Goal: Task Accomplishment & Management: Use online tool/utility

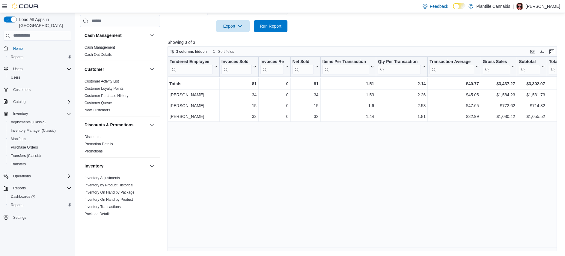
scroll to position [318, 0]
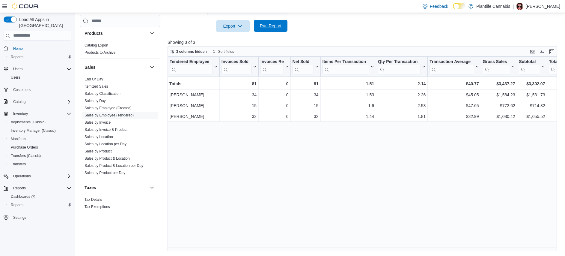
click at [280, 31] on span "Run Report" at bounding box center [271, 26] width 26 height 12
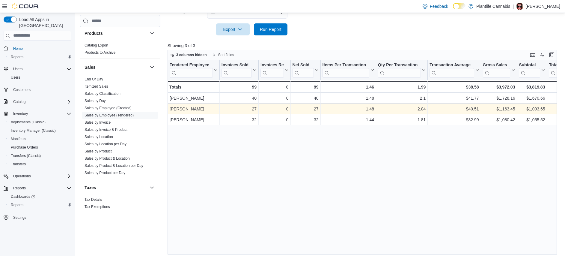
scroll to position [200, 0]
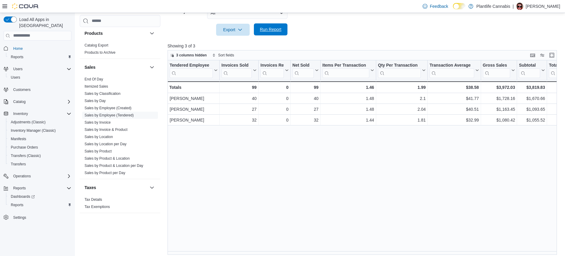
click at [275, 31] on span "Run Report" at bounding box center [271, 29] width 22 height 6
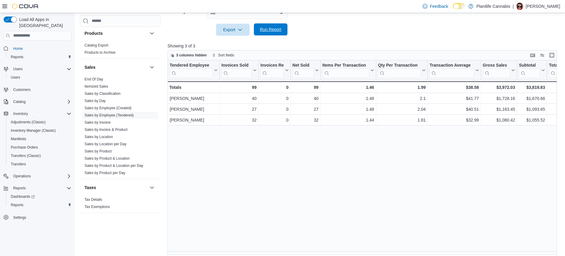
click at [275, 31] on span "Run Report" at bounding box center [271, 29] width 22 height 6
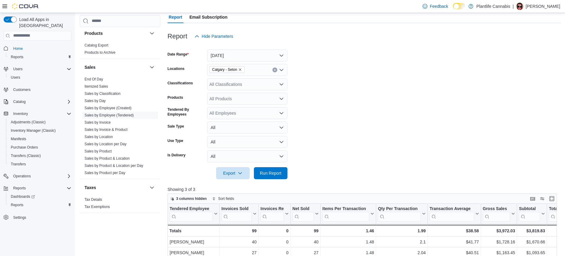
scroll to position [203, 0]
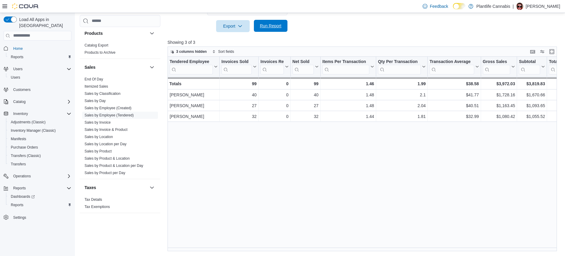
click at [270, 26] on span "Run Report" at bounding box center [271, 26] width 22 height 6
click at [270, 25] on span "Run Report" at bounding box center [271, 26] width 22 height 6
click at [270, 24] on span "Run Report" at bounding box center [271, 26] width 22 height 6
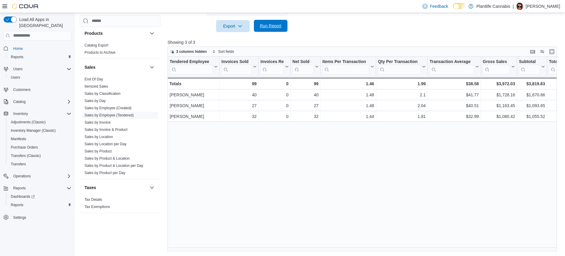
click at [270, 24] on span "Run Report" at bounding box center [271, 26] width 22 height 6
click at [278, 24] on span "Run Report" at bounding box center [271, 26] width 22 height 6
click at [276, 26] on span "Run Report" at bounding box center [271, 26] width 22 height 6
click at [261, 26] on span "Run Report" at bounding box center [271, 26] width 22 height 6
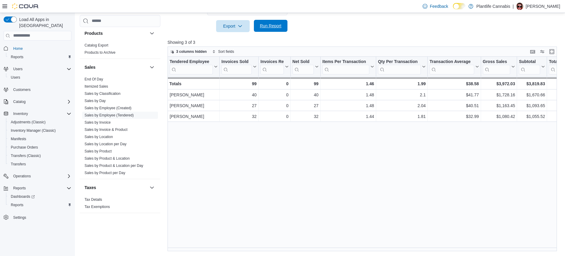
click at [274, 28] on span "Run Report" at bounding box center [271, 26] width 22 height 6
click at [276, 28] on span "Run Report" at bounding box center [271, 26] width 22 height 6
click at [280, 37] on div at bounding box center [364, 35] width 393 height 7
click at [277, 31] on span "Run Report" at bounding box center [271, 26] width 26 height 12
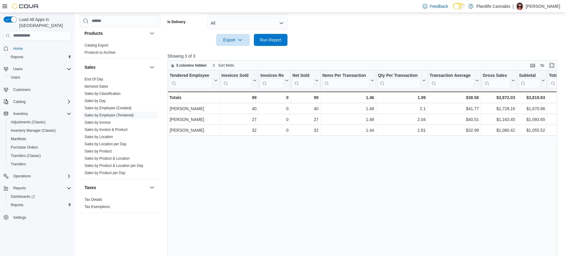
scroll to position [0, 0]
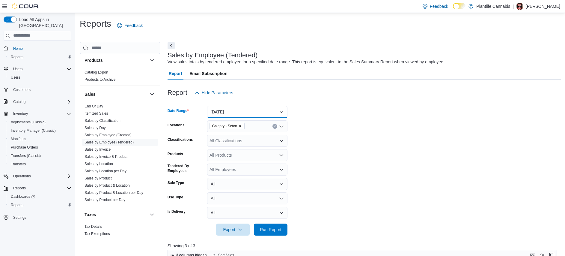
click at [236, 112] on button "[DATE]" at bounding box center [247, 112] width 80 height 12
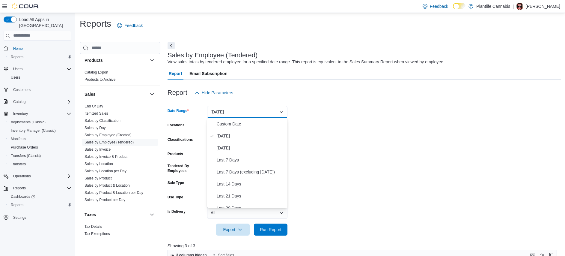
click at [232, 132] on span "[DATE]" at bounding box center [251, 135] width 68 height 7
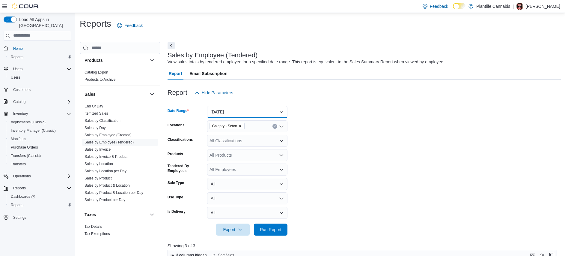
click at [240, 110] on button "[DATE]" at bounding box center [247, 112] width 80 height 12
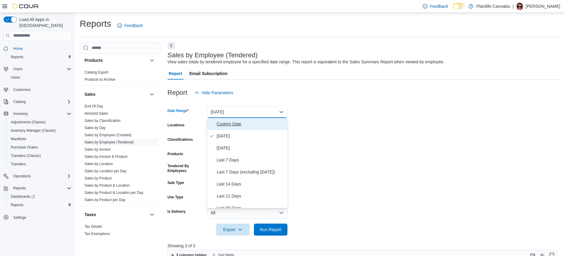
click at [231, 125] on span "Custom Date" at bounding box center [251, 123] width 68 height 7
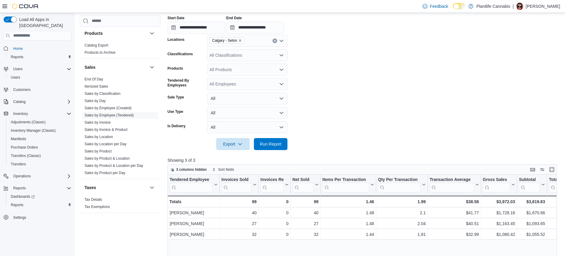
scroll to position [115, 0]
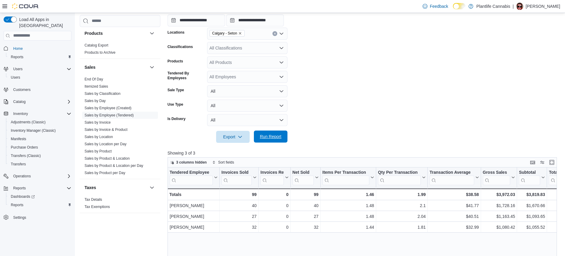
click at [274, 137] on span "Run Report" at bounding box center [271, 136] width 22 height 6
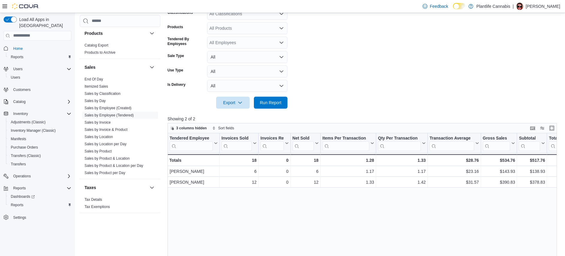
scroll to position [151, 0]
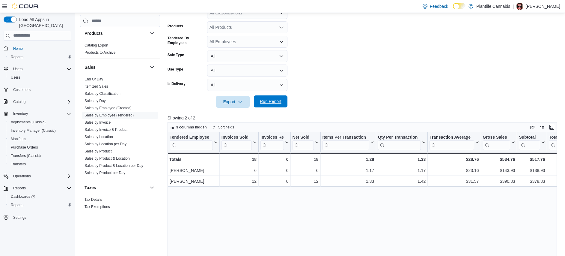
click at [279, 104] on span "Run Report" at bounding box center [271, 101] width 26 height 12
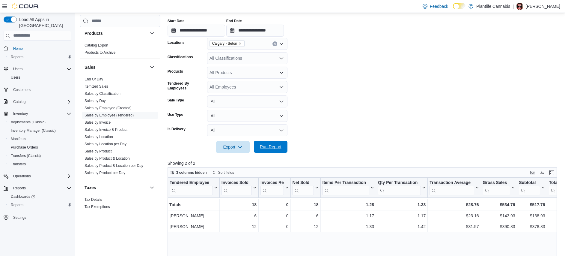
scroll to position [0, 0]
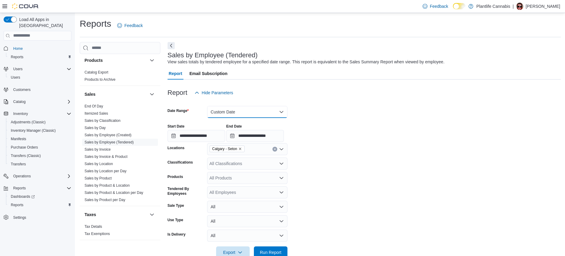
click at [269, 113] on button "Custom Date" at bounding box center [247, 112] width 80 height 12
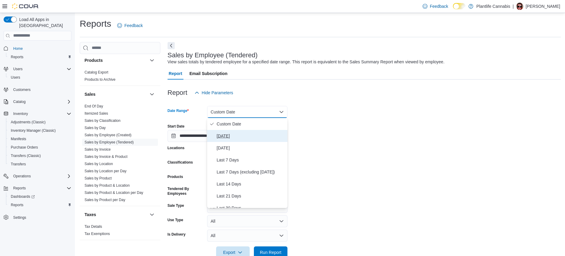
click at [240, 139] on span "[DATE]" at bounding box center [251, 135] width 68 height 7
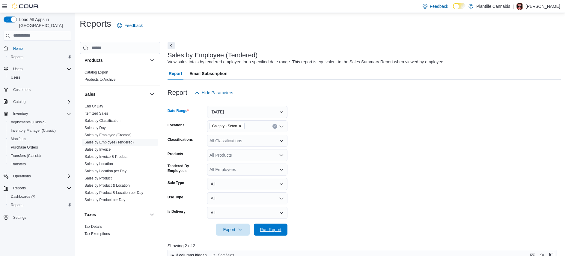
click at [271, 227] on span "Run Report" at bounding box center [271, 229] width 22 height 6
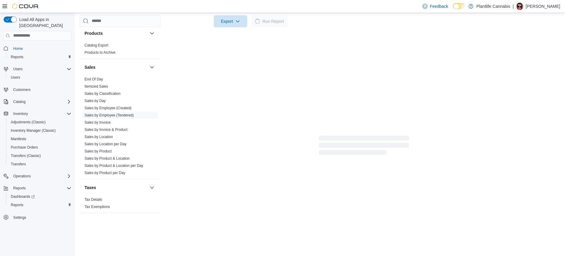
scroll to position [203, 0]
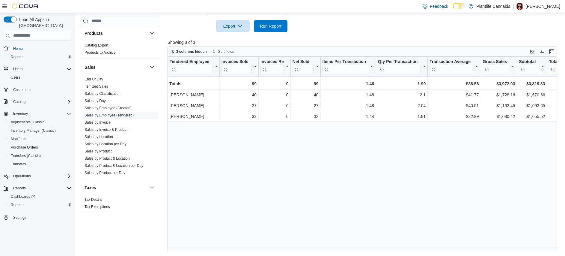
click at [269, 157] on div "Tendered Employee Click to view column header actions Invoices Sold Click to vi…" at bounding box center [364, 154] width 393 height 194
click at [267, 26] on span "Run Report" at bounding box center [271, 26] width 22 height 6
click at [244, 204] on div "Tendered Employee Click to view column header actions Invoices Sold Click to vi…" at bounding box center [364, 154] width 393 height 194
click at [276, 32] on div at bounding box center [364, 35] width 393 height 7
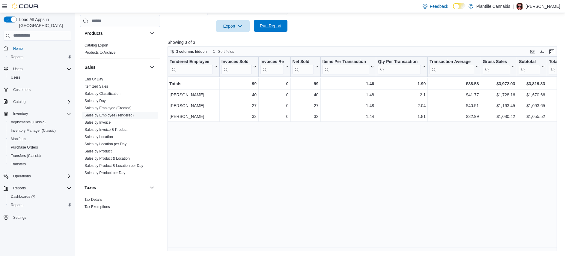
click at [277, 29] on span "Run Report" at bounding box center [271, 26] width 26 height 12
click at [283, 26] on span "Run Report" at bounding box center [271, 26] width 26 height 12
click at [285, 161] on div "Tendered Employee Click to view column header actions Invoices Sold Click to vi…" at bounding box center [364, 154] width 393 height 194
